Goal: Information Seeking & Learning: Learn about a topic

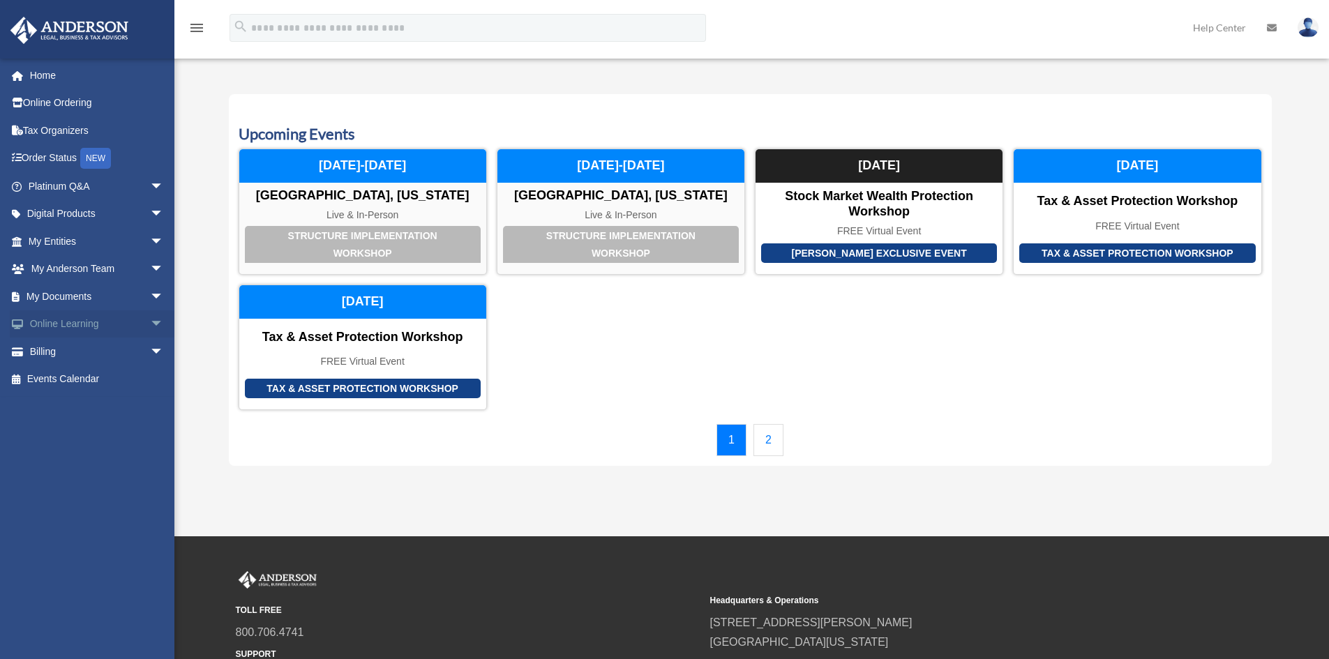
click at [151, 321] on span "arrow_drop_down" at bounding box center [164, 324] width 28 height 29
click at [100, 376] on link "Video Training" at bounding box center [102, 380] width 165 height 28
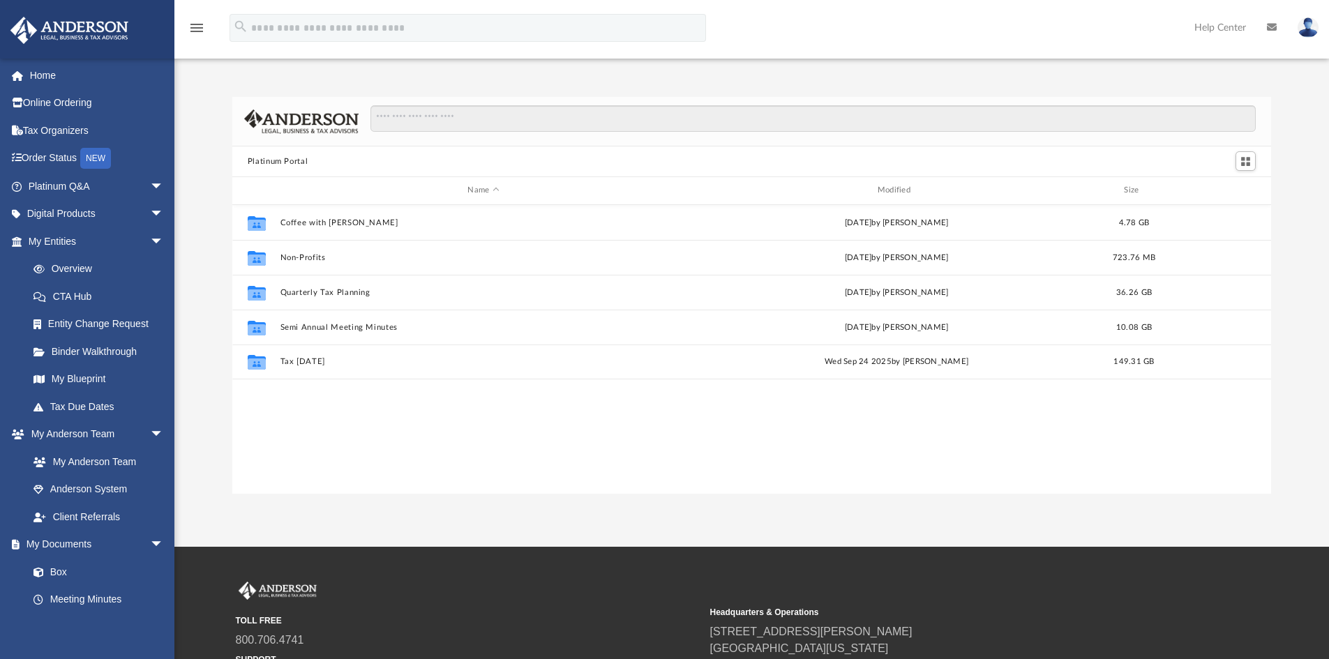
scroll to position [307, 1028]
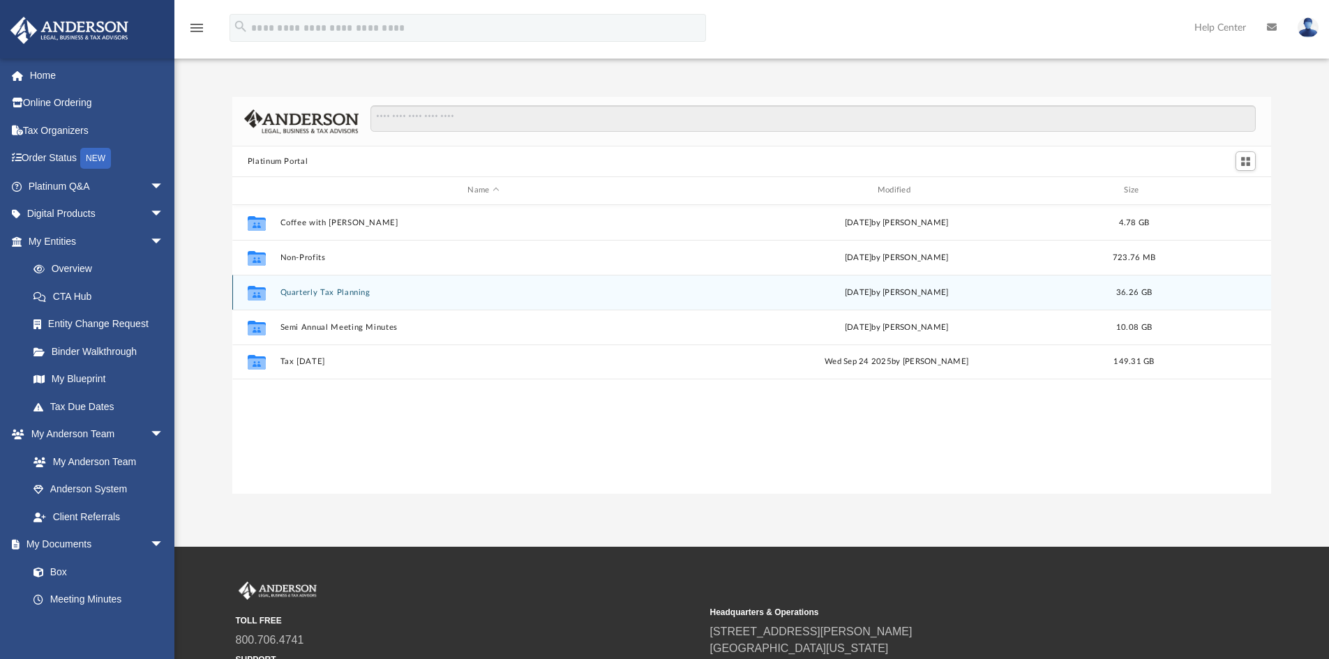
click at [315, 301] on div "Collaborated Folder Quarterly Tax Planning [DATE] by [PERSON_NAME] 36.26 GB" at bounding box center [751, 292] width 1039 height 35
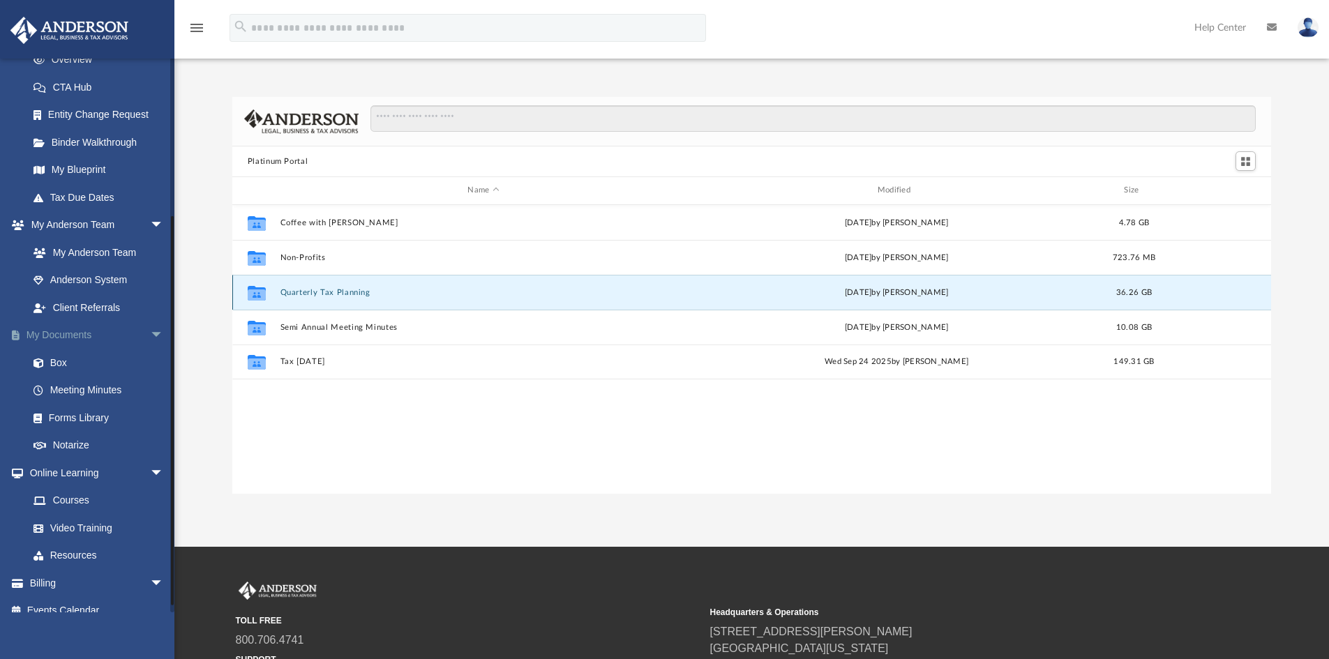
scroll to position [225, 0]
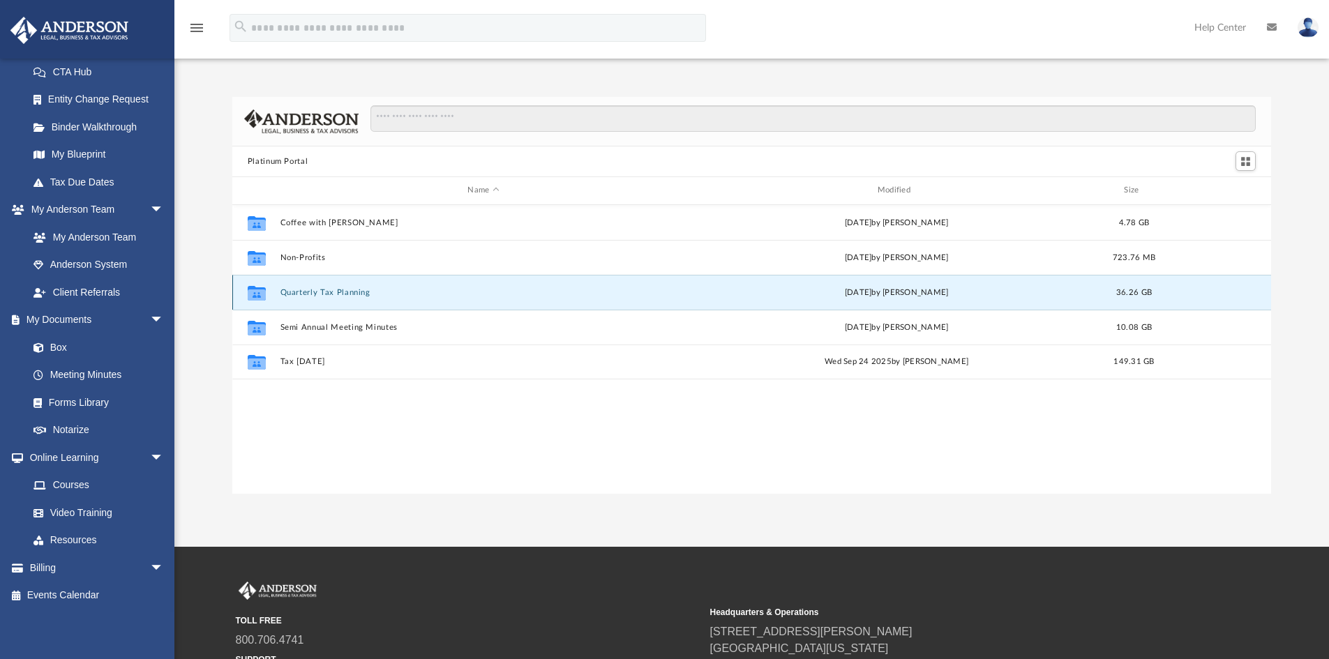
click at [331, 301] on div "Collaborated Folder Quarterly Tax Planning [DATE] by [PERSON_NAME] 36.26 GB" at bounding box center [751, 292] width 1039 height 35
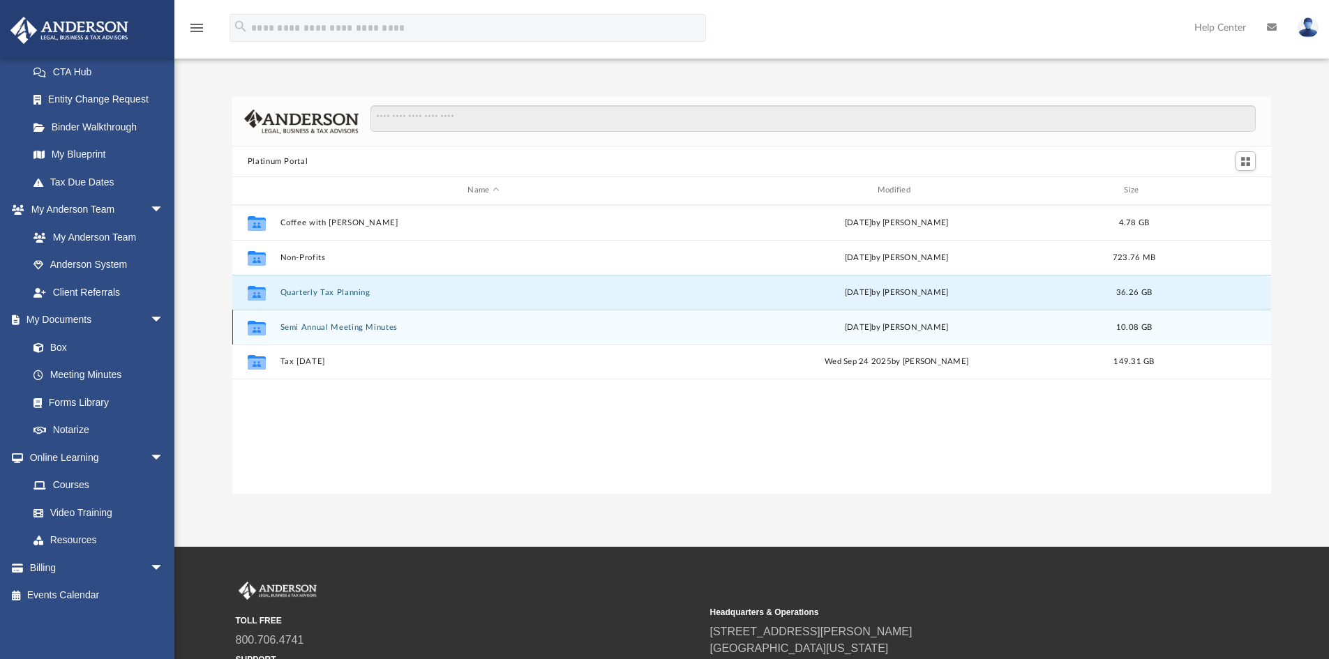
click at [331, 319] on div "Collaborated Folder Semi Annual Meeting Minutes [DATE] by [PERSON_NAME] 10.08 GB" at bounding box center [751, 327] width 1039 height 35
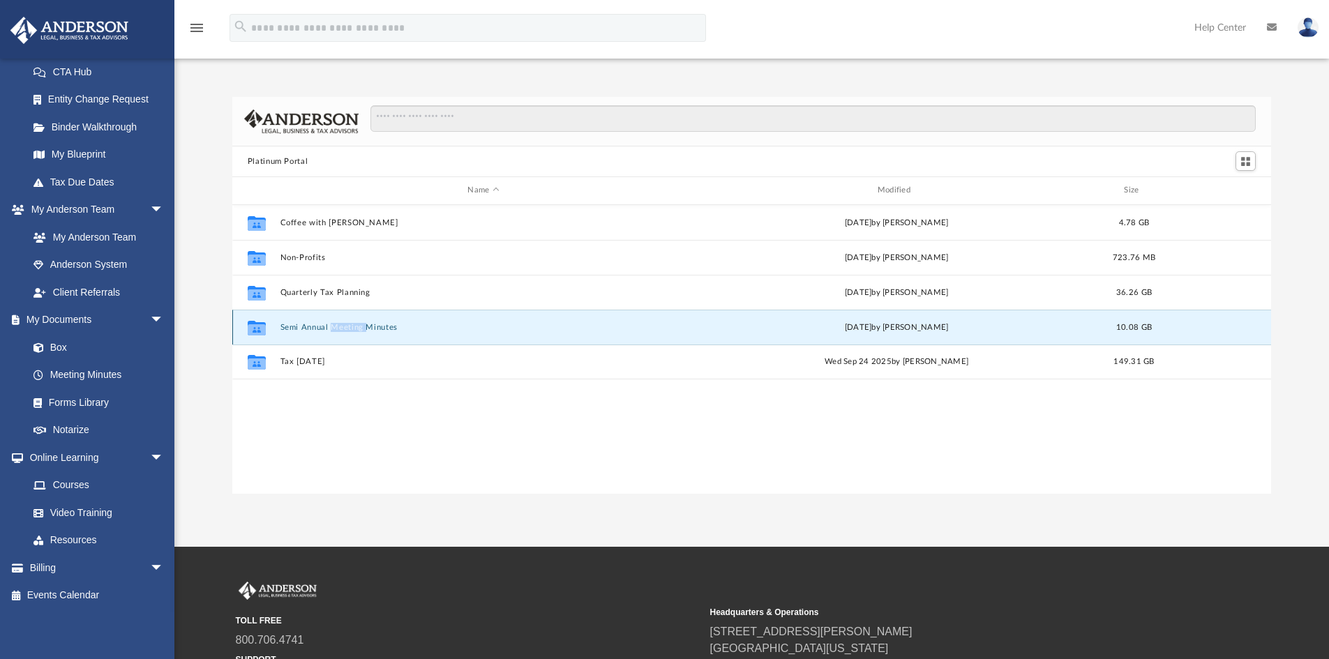
click at [331, 319] on div "Collaborated Folder Semi Annual Meeting Minutes [DATE] by [PERSON_NAME] 10.08 GB" at bounding box center [751, 327] width 1039 height 35
click at [336, 521] on div "App [PERSON_NAME][EMAIL_ADDRESS][DOMAIN_NAME] Sign Out [PERSON_NAME][EMAIL_ADDR…" at bounding box center [664, 273] width 1329 height 547
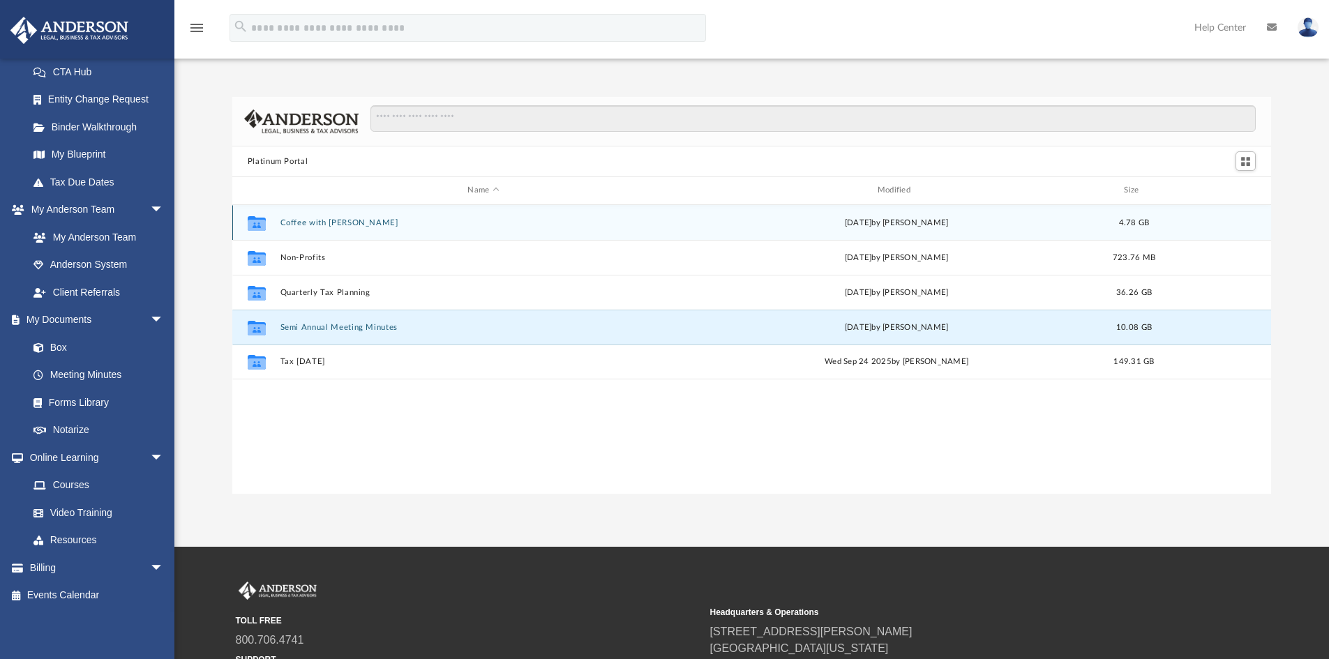
click at [311, 220] on button "Coffee with [PERSON_NAME]" at bounding box center [483, 222] width 407 height 9
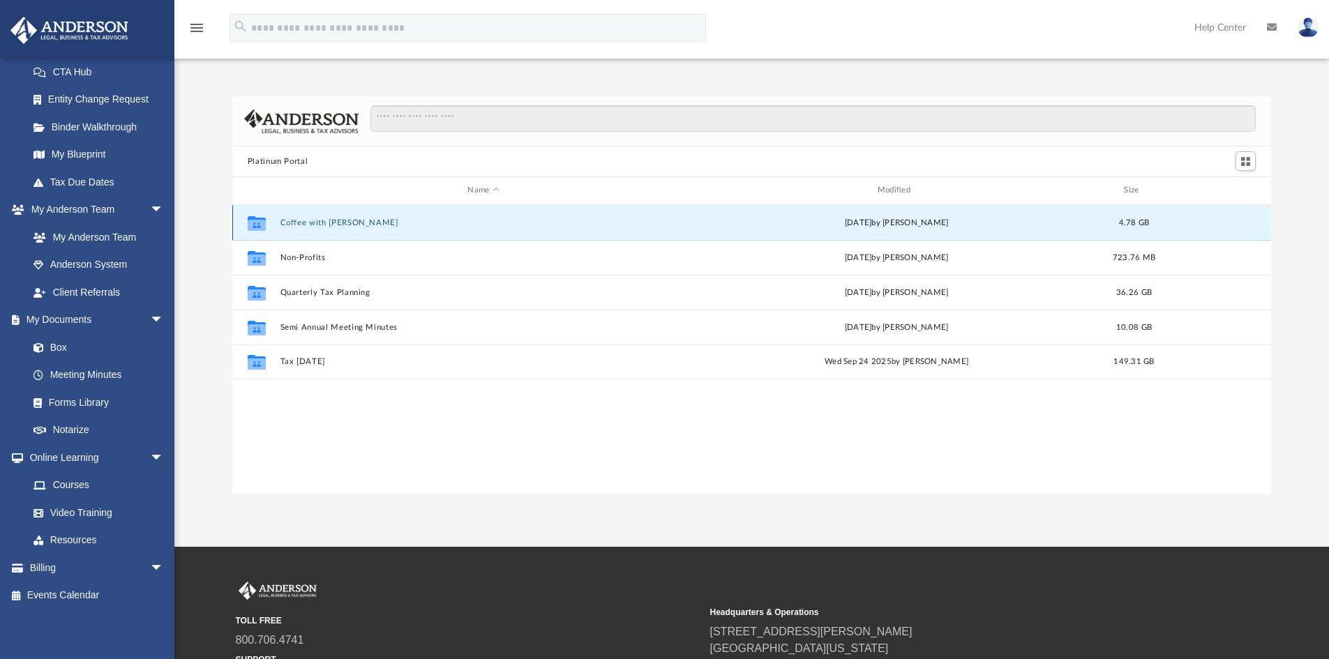
click at [311, 220] on button "Coffee with [PERSON_NAME]" at bounding box center [483, 222] width 407 height 9
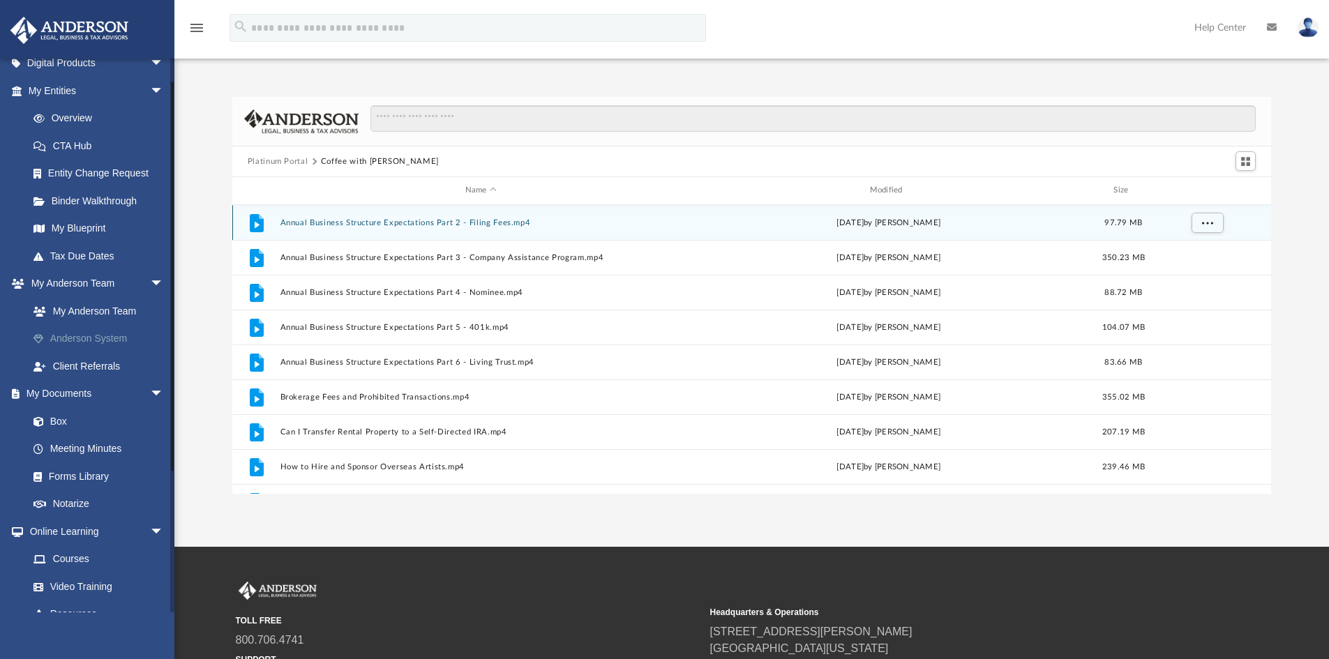
scroll to position [15, 0]
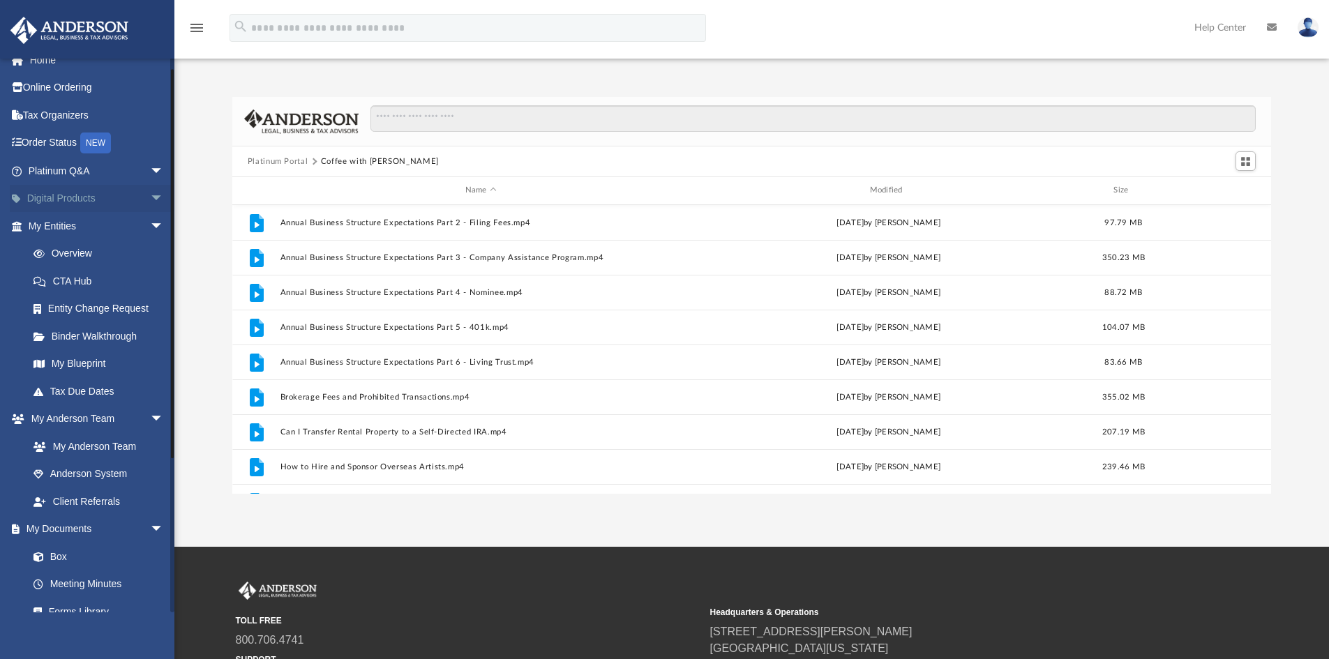
click at [150, 202] on span "arrow_drop_down" at bounding box center [164, 199] width 28 height 29
click at [150, 200] on span "arrow_drop_up" at bounding box center [164, 199] width 28 height 29
click at [150, 200] on span "arrow_drop_down" at bounding box center [164, 199] width 28 height 29
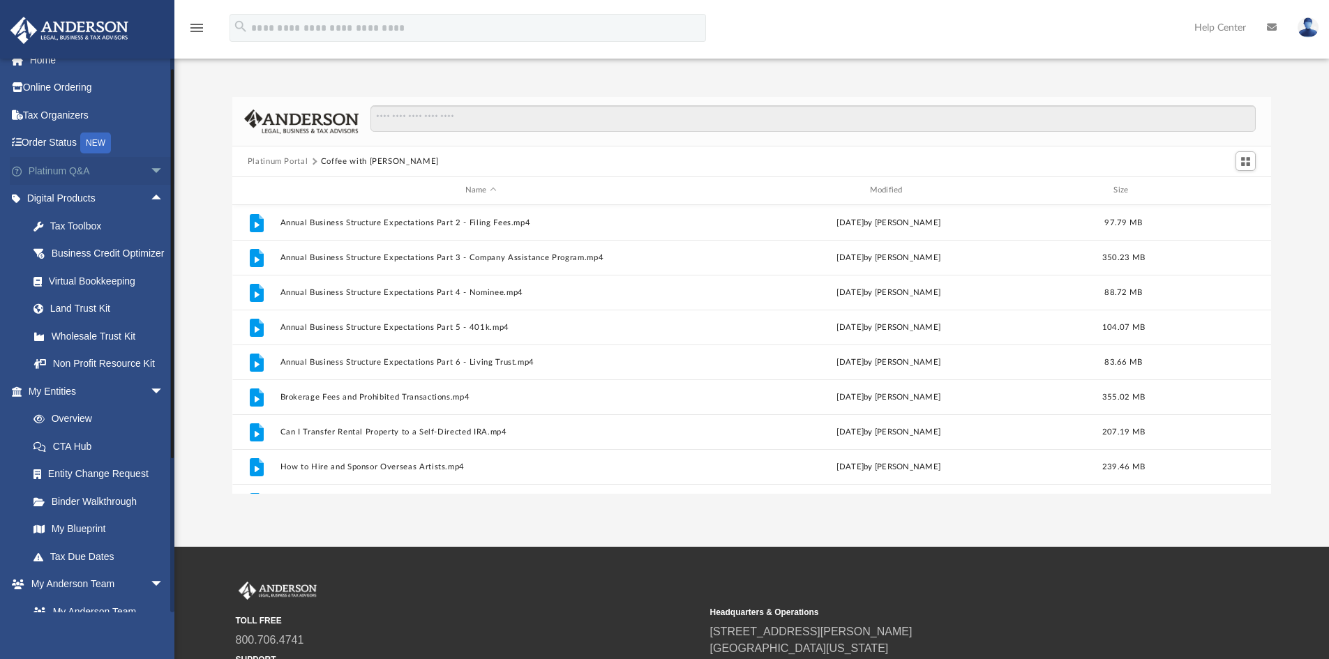
click at [150, 165] on span "arrow_drop_down" at bounding box center [164, 171] width 28 height 29
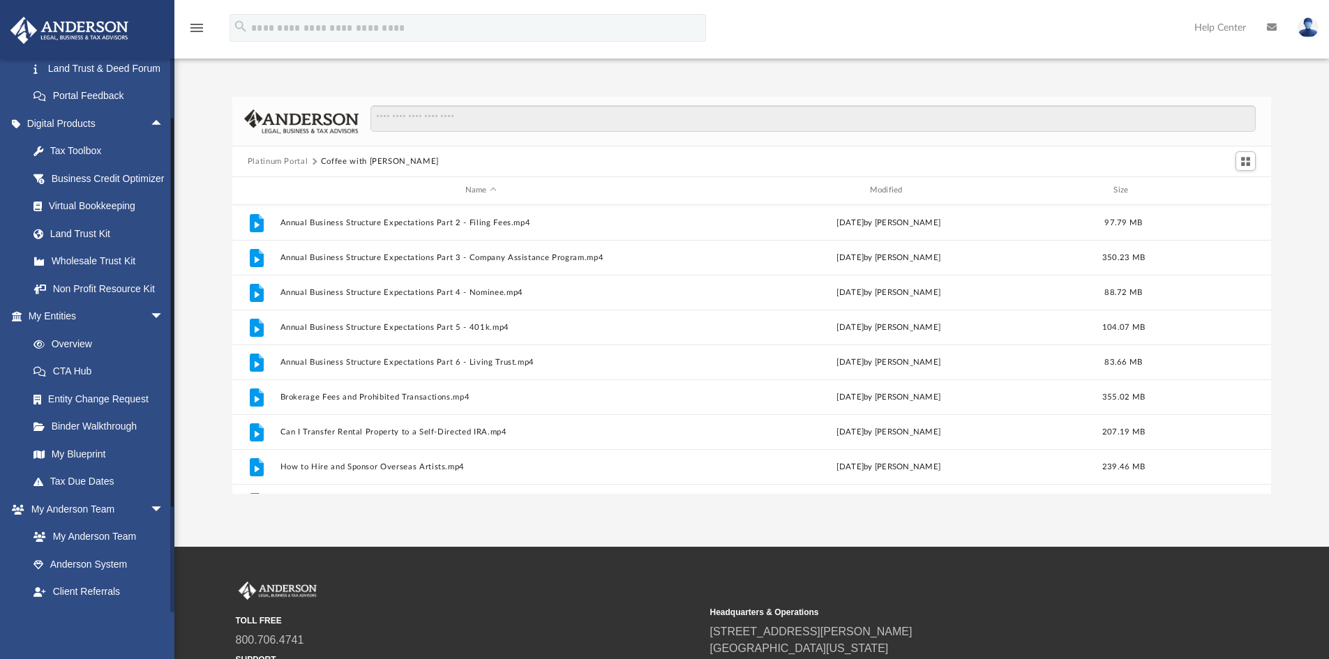
scroll to position [0, 0]
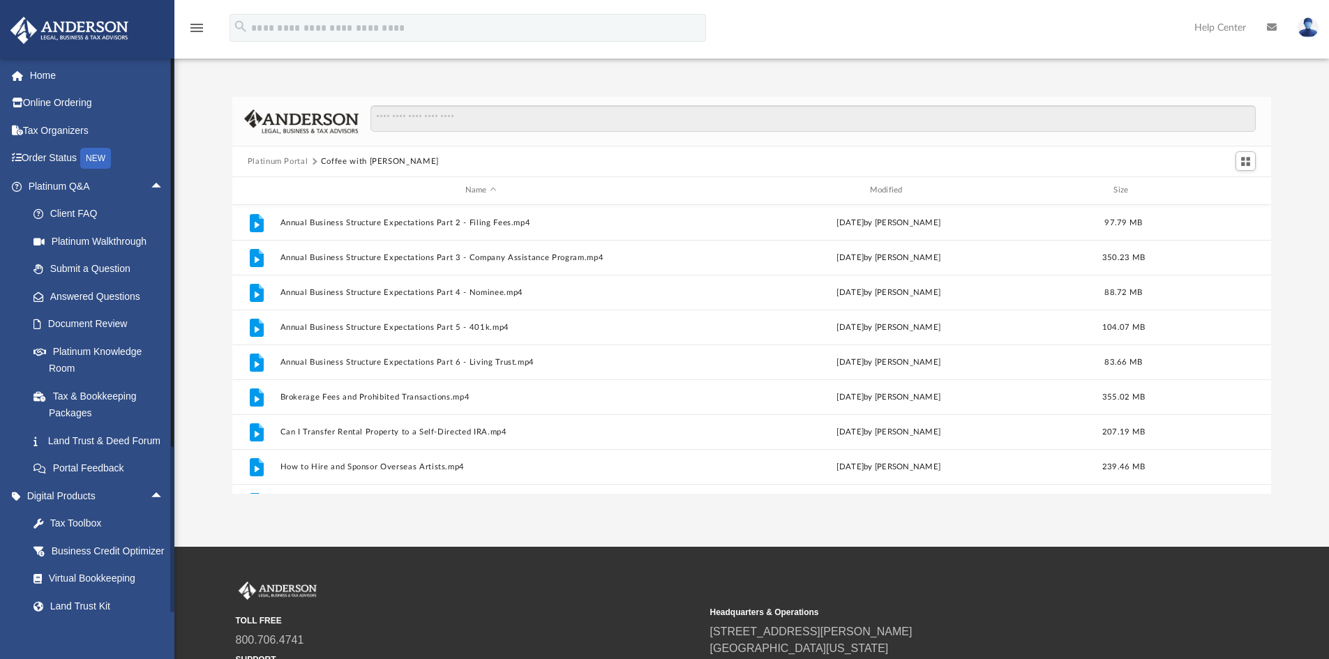
drag, startPoint x: 173, startPoint y: 174, endPoint x: 194, endPoint y: 88, distance: 88.3
click at [194, 88] on div "App bob.apples@andersonadvisors.com Sign Out bob.apples@andersonadvisors.com Ho…" at bounding box center [664, 273] width 1329 height 441
click at [224, 24] on form "search" at bounding box center [467, 28] width 497 height 28
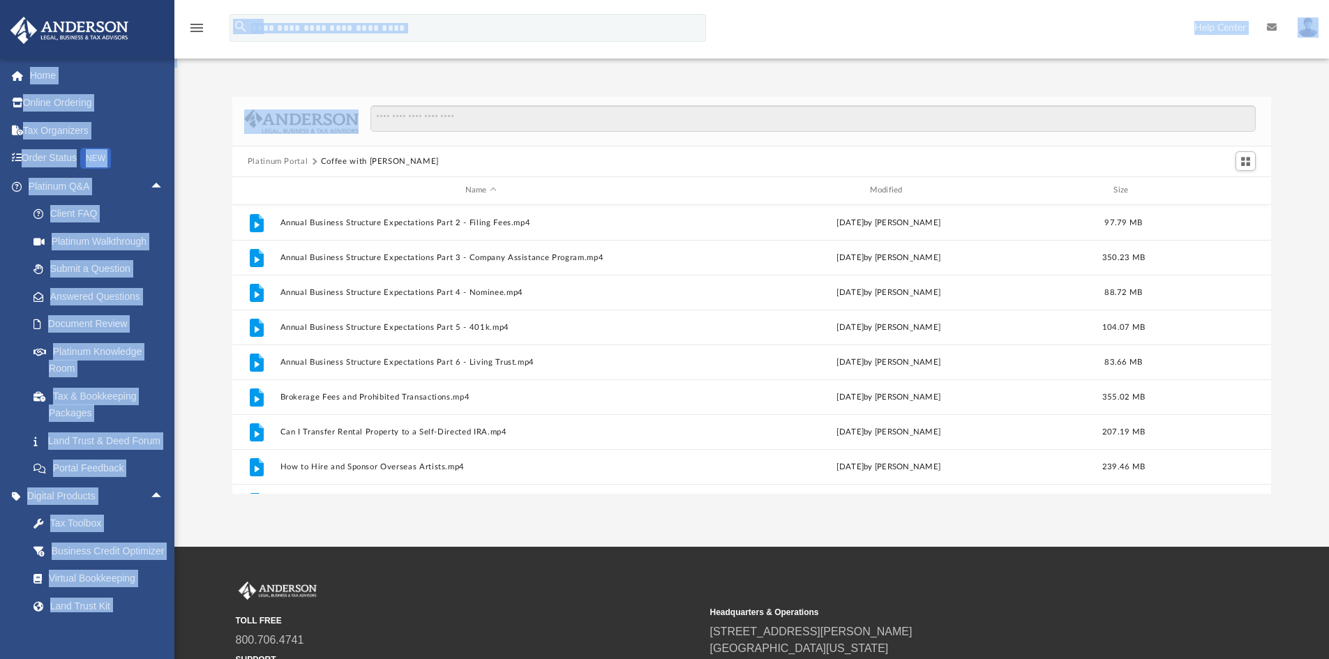
drag, startPoint x: 224, startPoint y: 24, endPoint x: 744, endPoint y: 82, distance: 523.0
click at [755, 89] on div "menu search Site Menu add bob.apples@andersonadvisors.com My Profile Reset Pass…" at bounding box center [664, 273] width 1329 height 547
click at [753, 41] on div "menu search Site Menu add bob.apples@andersonadvisors.com My Profile Reset Pass…" at bounding box center [664, 33] width 1308 height 47
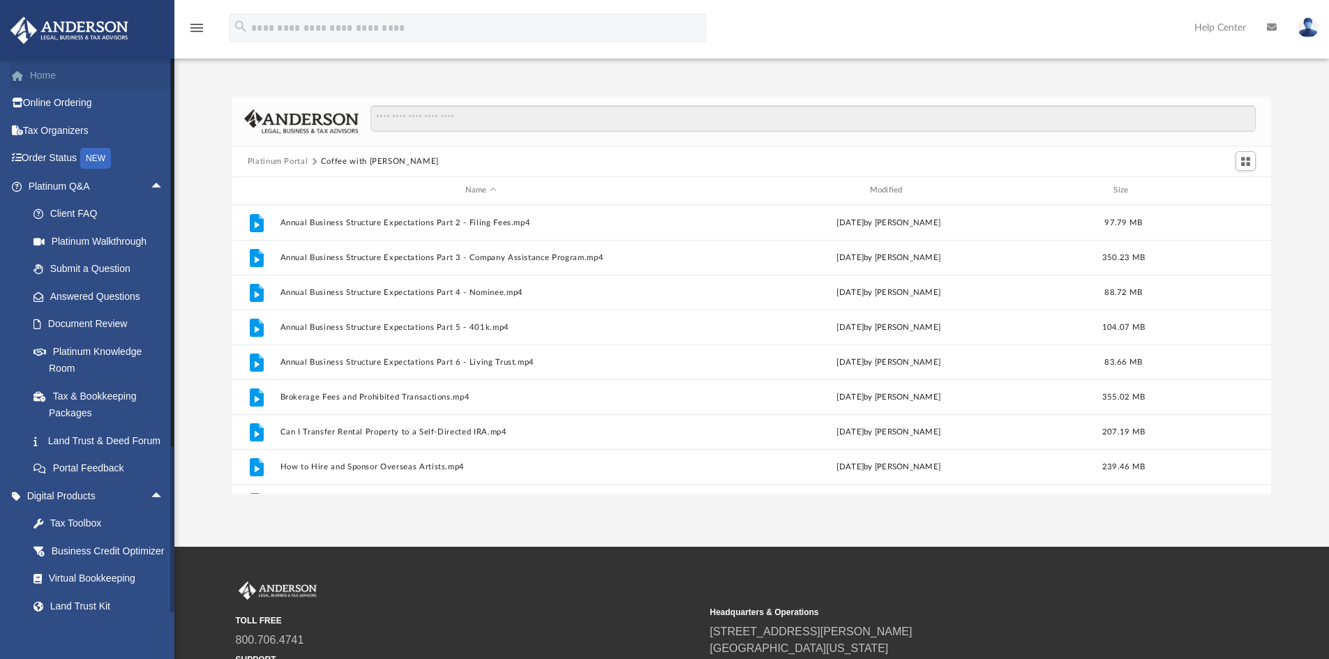
click at [30, 68] on link "Home" at bounding box center [97, 75] width 175 height 28
